Goal: Information Seeking & Learning: Check status

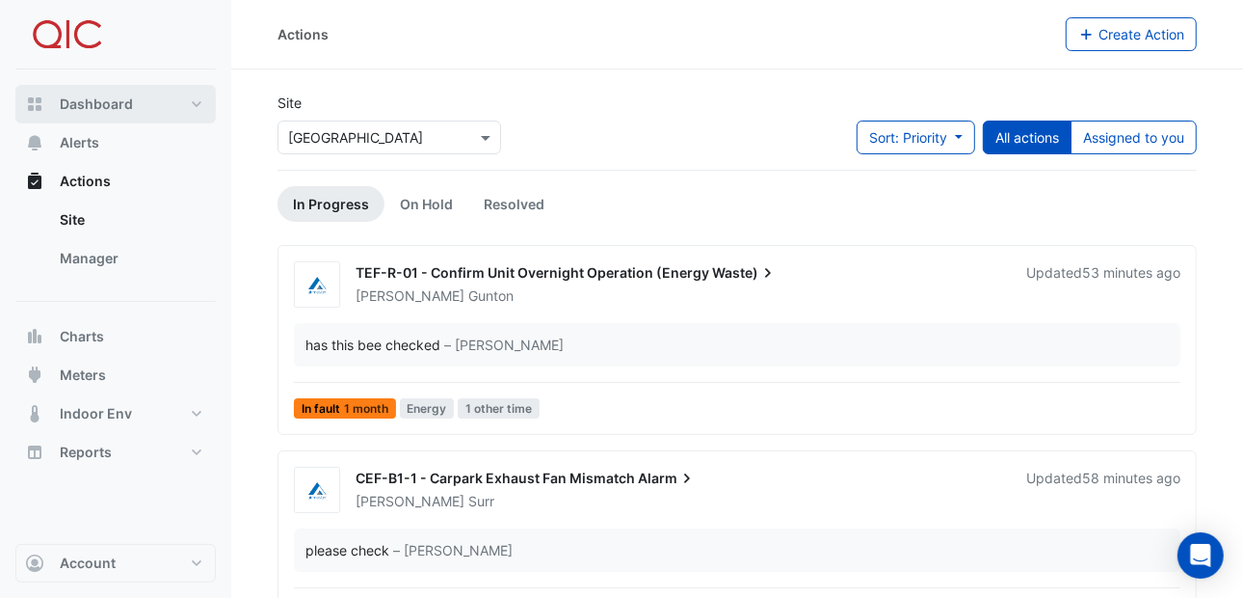
click at [104, 106] on span "Dashboard" at bounding box center [96, 103] width 73 height 19
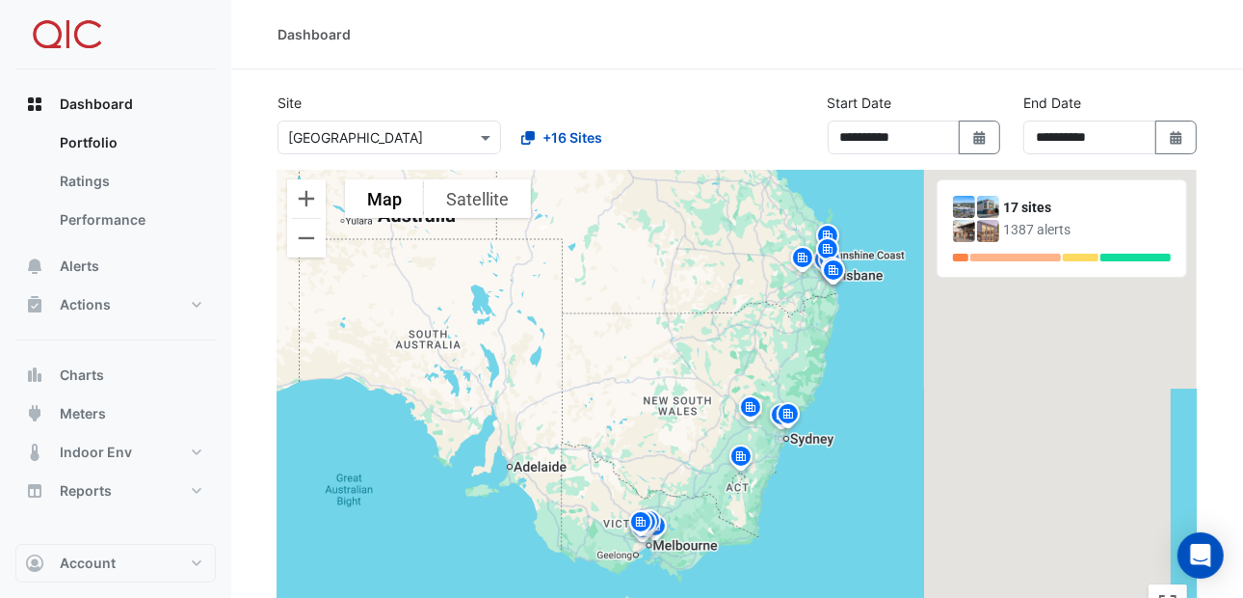
click at [751, 405] on img at bounding box center [750, 410] width 31 height 34
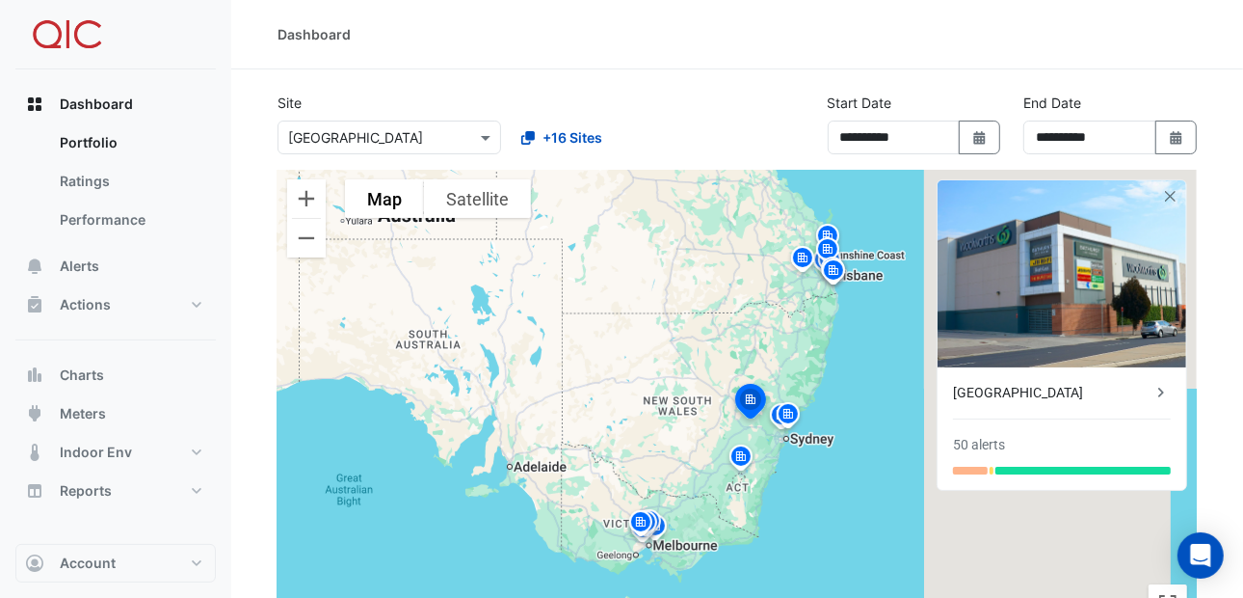
click at [770, 335] on div "To navigate, press the arrow keys. To activate drag with keyboard, press Alt + …" at bounding box center [738, 401] width 920 height 463
click at [85, 262] on span "Alerts" at bounding box center [80, 265] width 40 height 19
